Goal: Navigation & Orientation: Find specific page/section

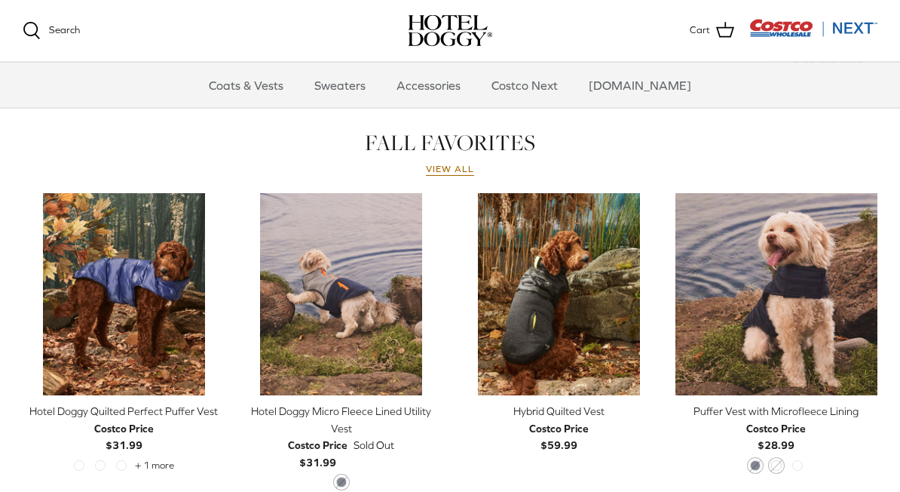
scroll to position [636, 0]
click at [453, 174] on link "View all" at bounding box center [450, 170] width 48 height 12
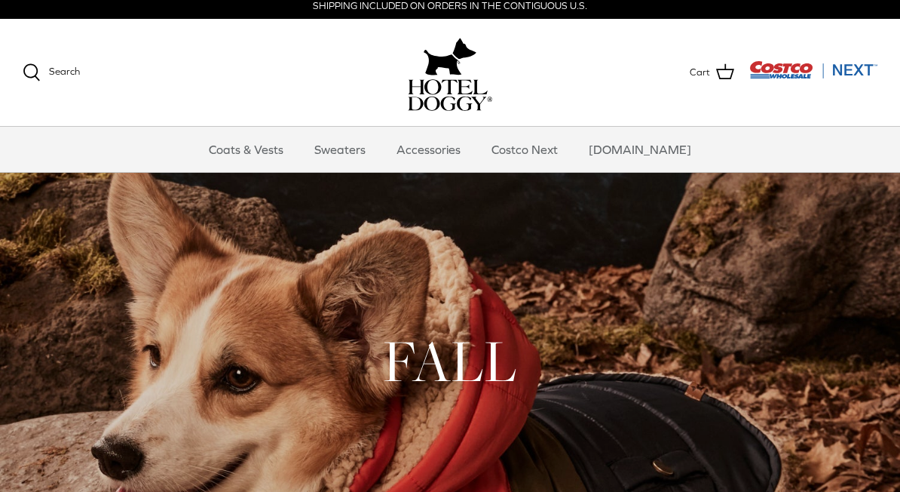
scroll to position [7, 0]
click at [281, 140] on link "Coats & Vests" at bounding box center [246, 149] width 102 height 45
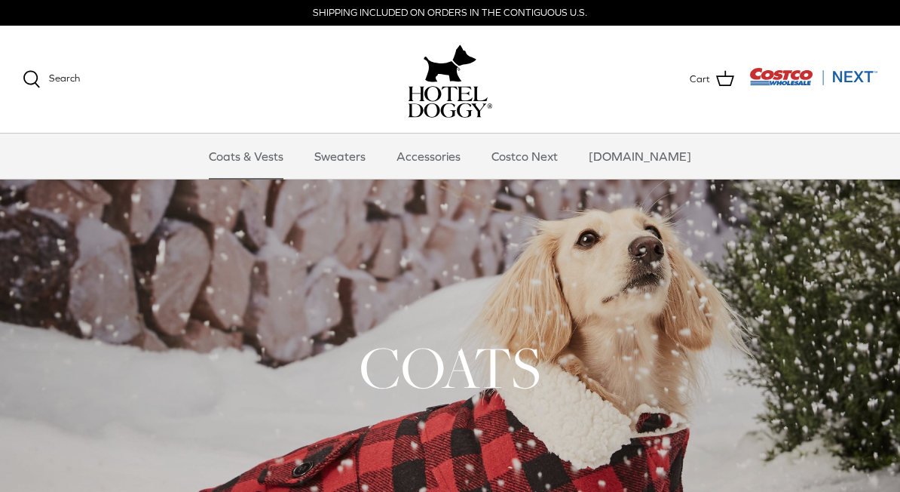
click at [365, 166] on link "Sweaters" at bounding box center [340, 155] width 78 height 45
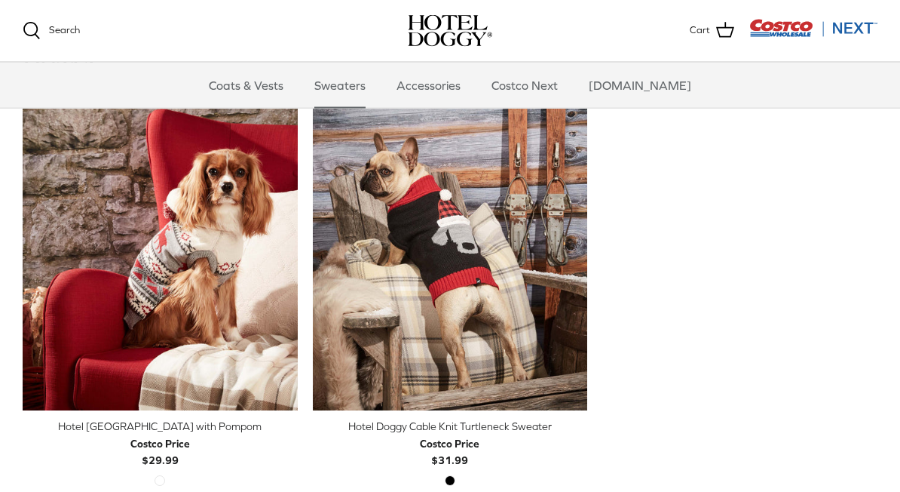
scroll to position [345, 0]
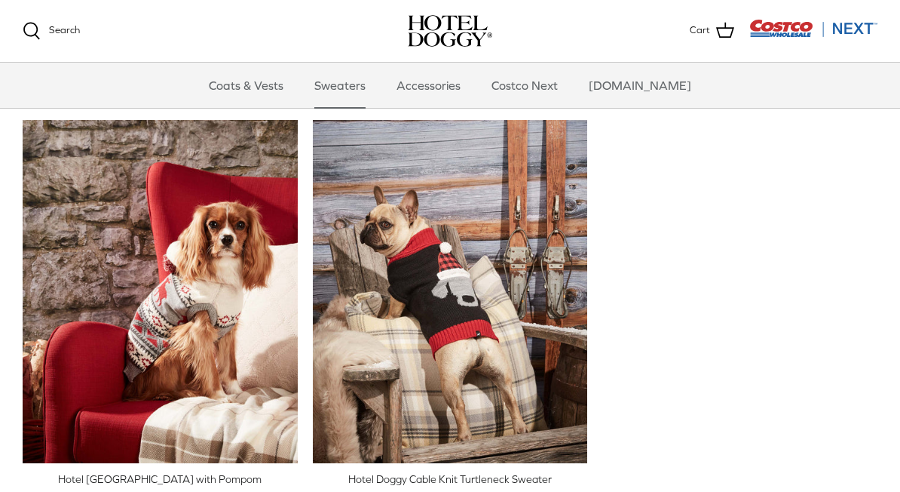
click at [454, 81] on link "Accessories" at bounding box center [428, 85] width 91 height 45
